Goal: Navigation & Orientation: Find specific page/section

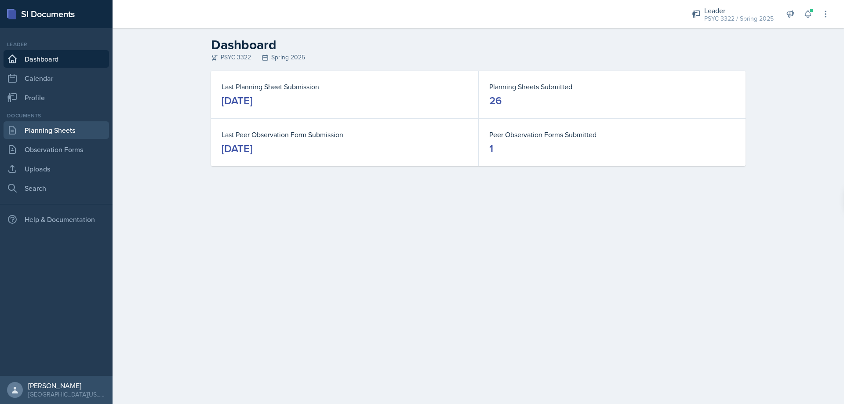
click at [65, 133] on link "Planning Sheets" at bounding box center [56, 130] width 105 height 18
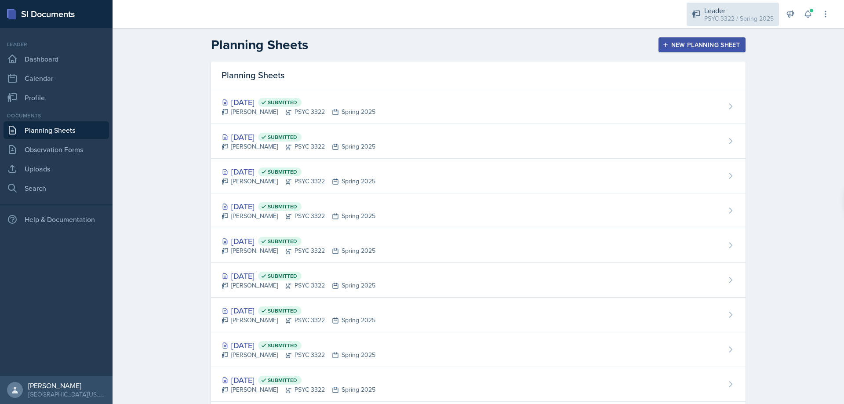
click at [730, 17] on div "PSYC 3322 / Spring 2025" at bounding box center [738, 18] width 69 height 9
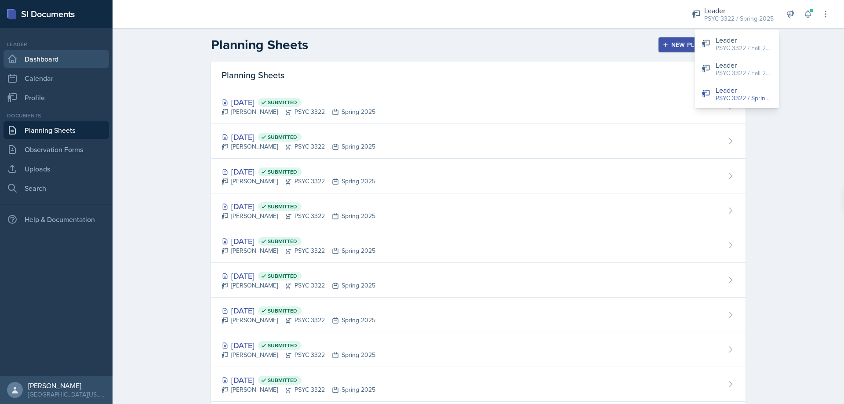
click at [36, 62] on link "Dashboard" at bounding box center [56, 59] width 105 height 18
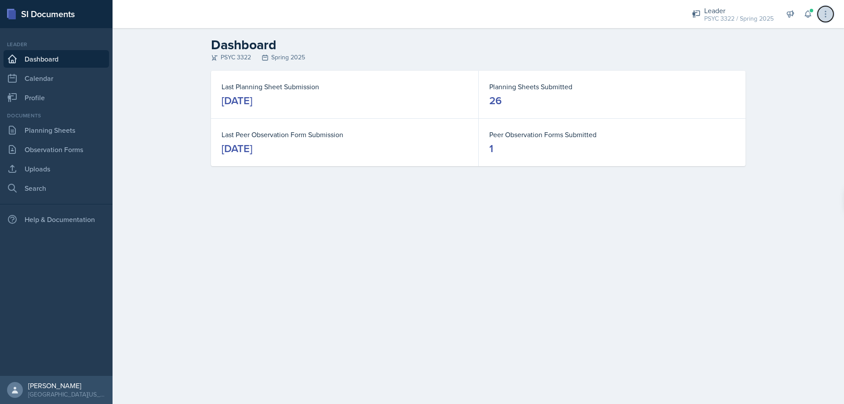
click at [831, 15] on button at bounding box center [825, 14] width 16 height 16
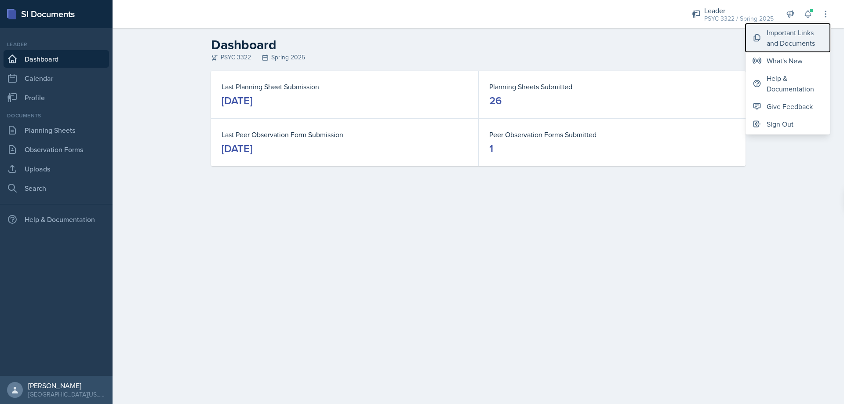
click at [800, 37] on div "Important Links and Documents" at bounding box center [794, 37] width 56 height 21
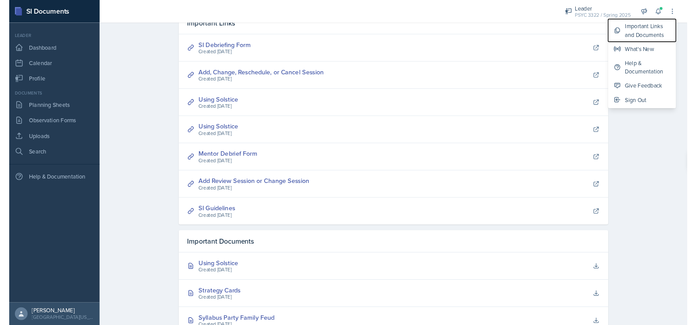
scroll to position [44, 0]
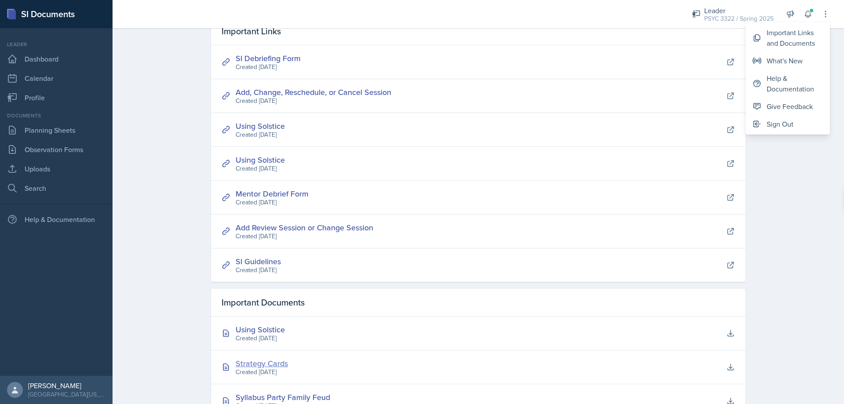
click at [256, 365] on div "Strategy Cards" at bounding box center [262, 363] width 52 height 12
